Goal: Navigation & Orientation: Find specific page/section

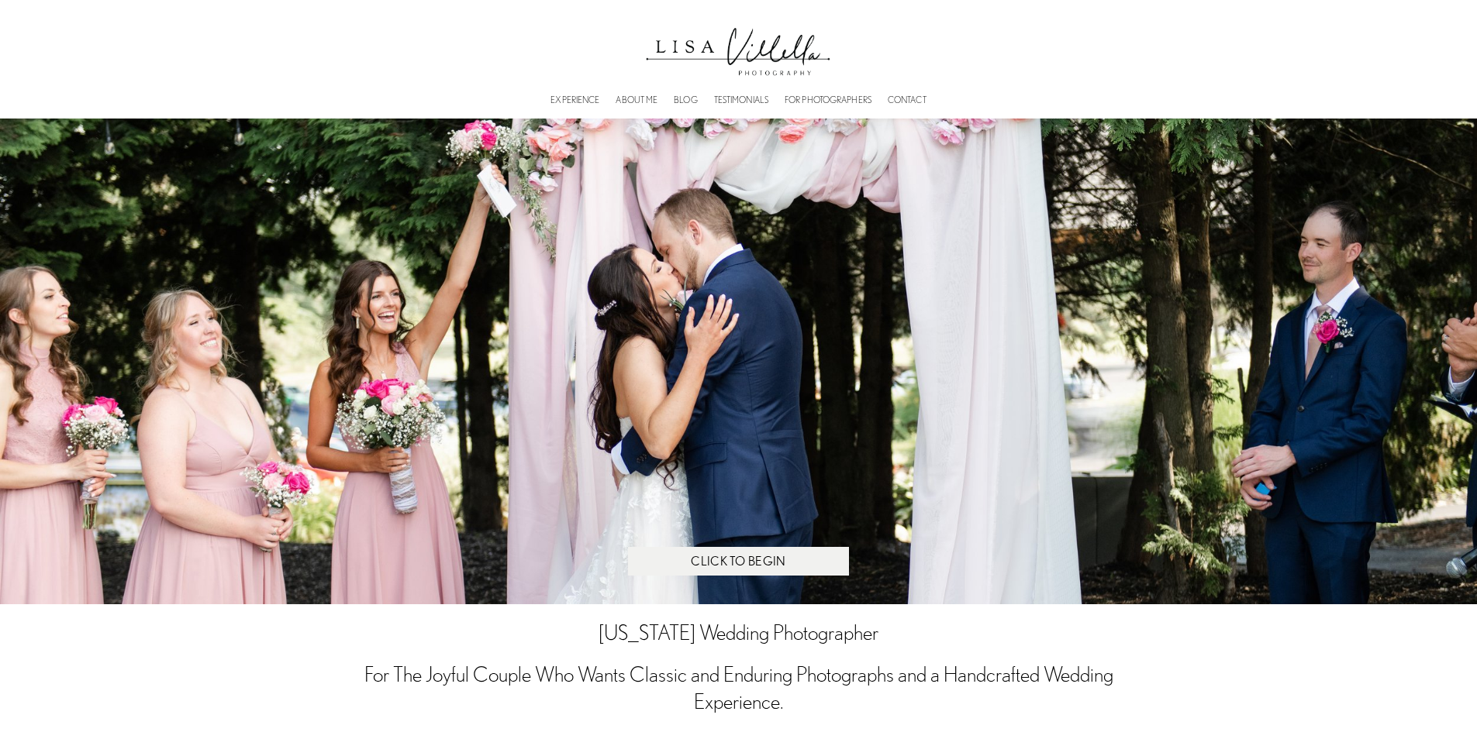
click at [836, 101] on link "FOR PHOTOGRAPHERS" at bounding box center [827, 100] width 87 height 11
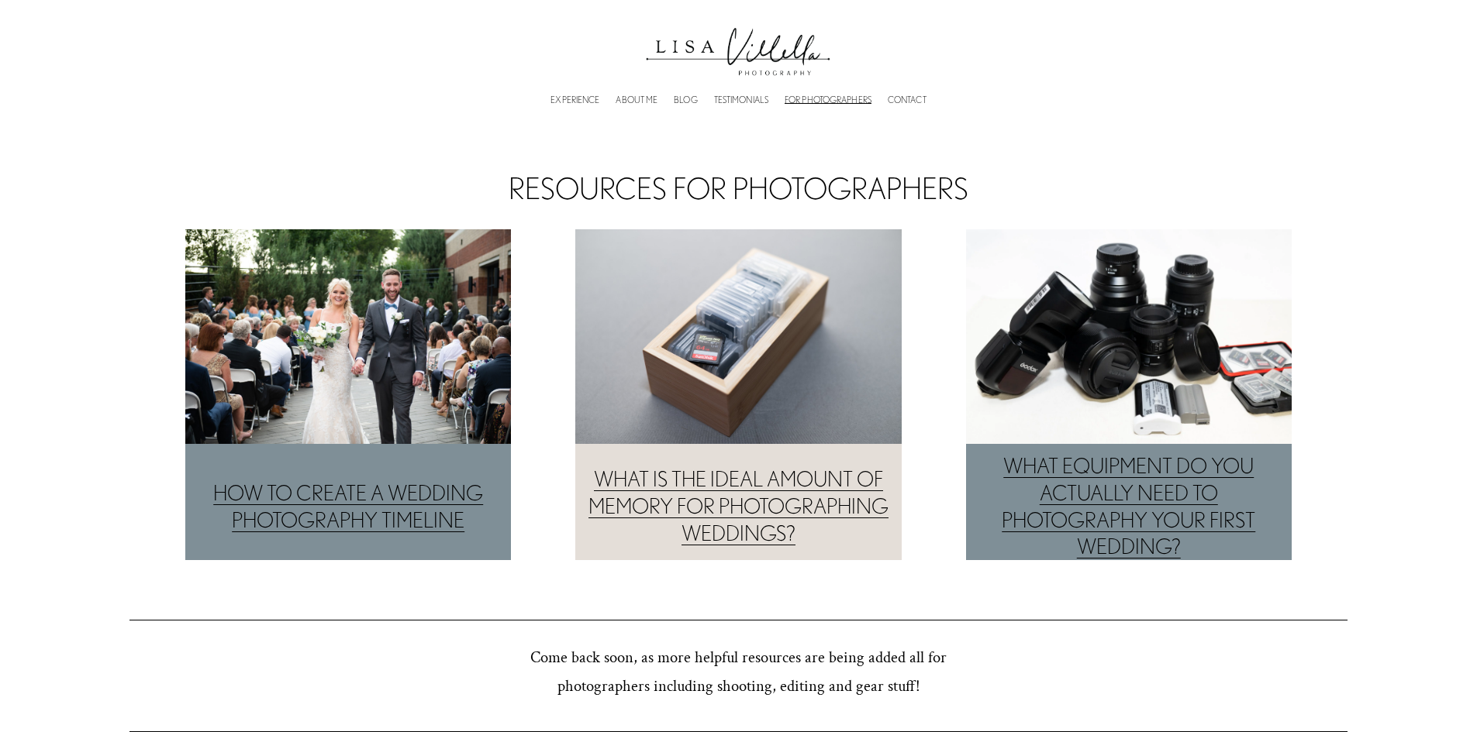
click at [686, 101] on link "BLOG" at bounding box center [685, 100] width 23 height 11
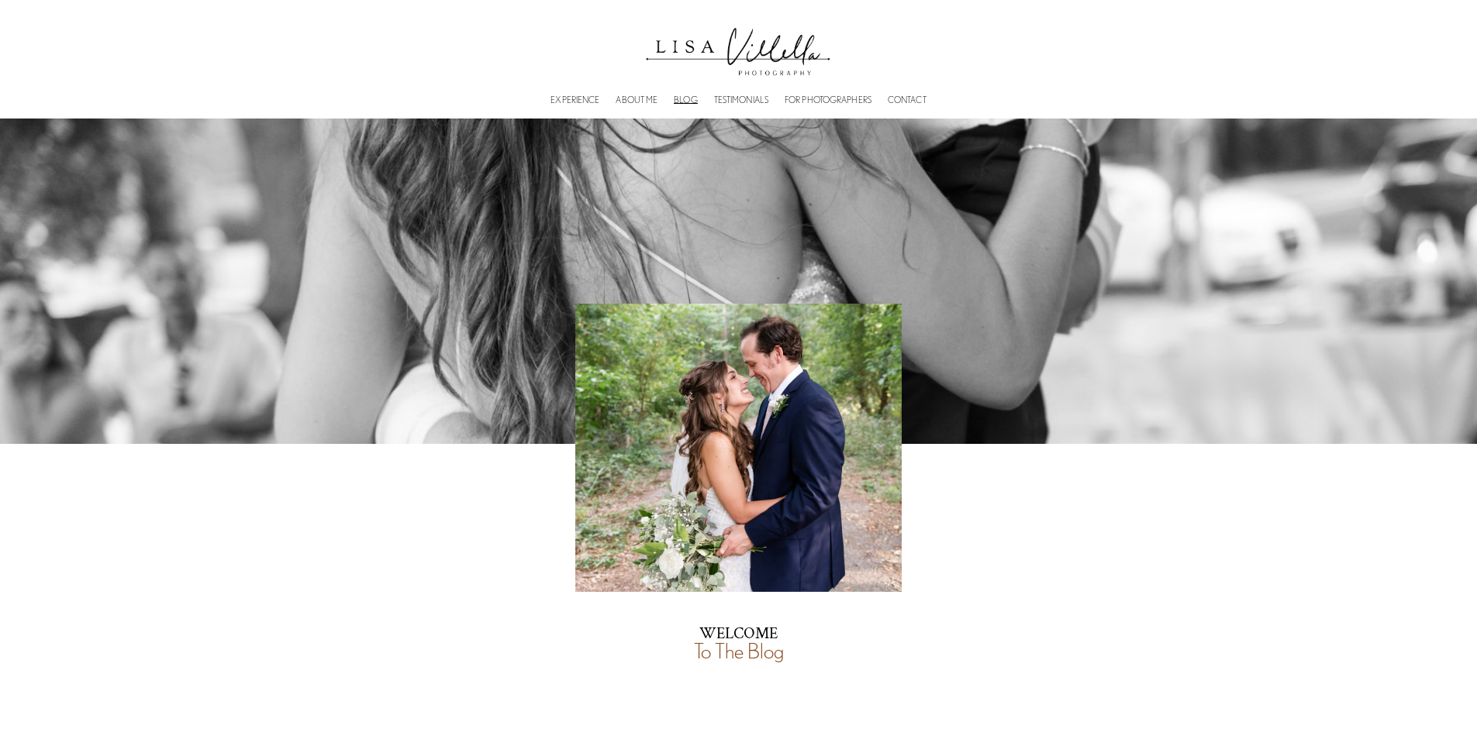
click at [561, 94] on div "EXPERIENCE ABOUT ME BLOG TESTIMONIALS FOR PHOTOGRAPHERS CONTACT" at bounding box center [738, 99] width 664 height 16
click at [580, 98] on link "EXPERIENCE" at bounding box center [574, 100] width 49 height 11
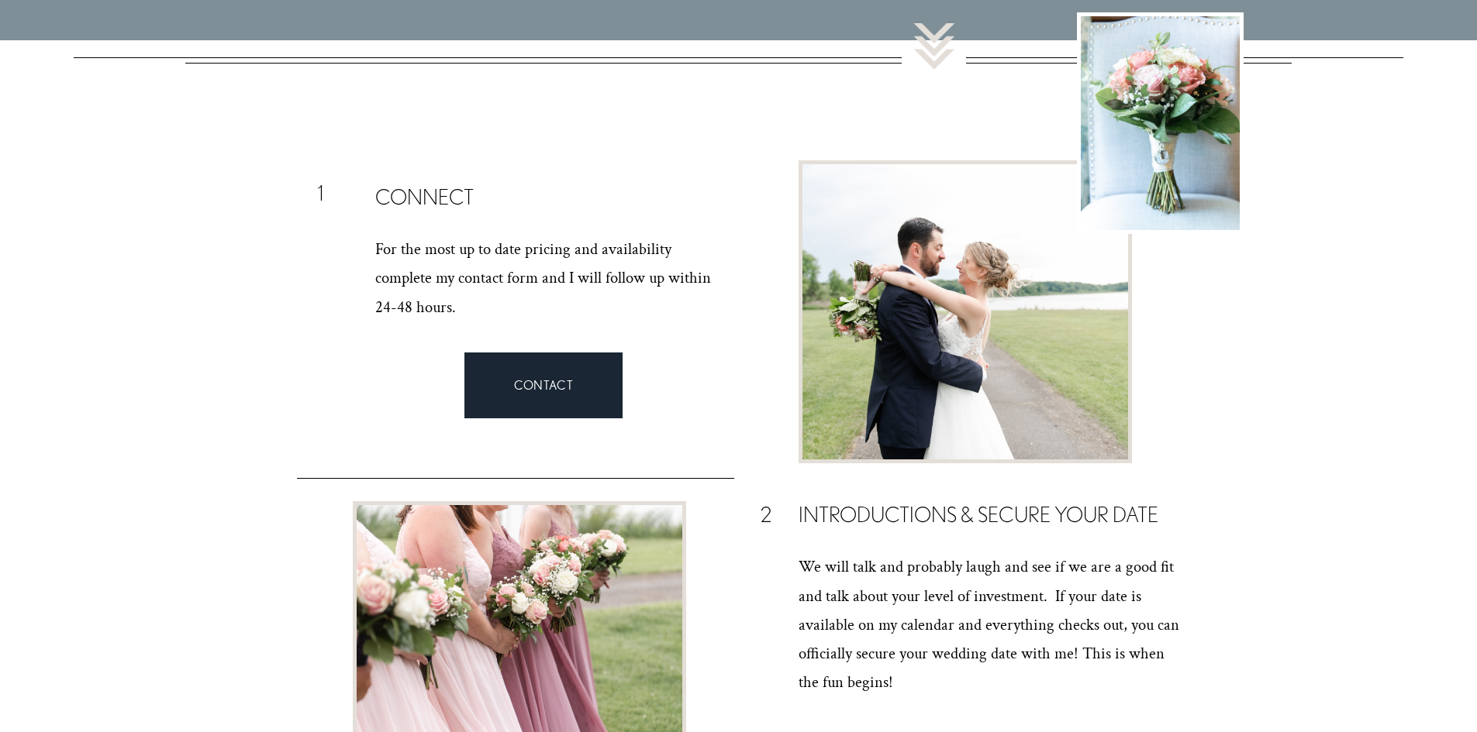
scroll to position [1550, 0]
